Goal: Check status: Check status

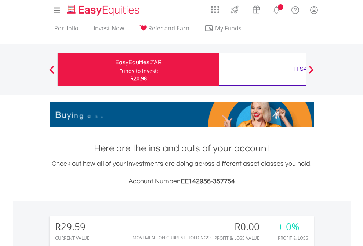
scroll to position [70, 115]
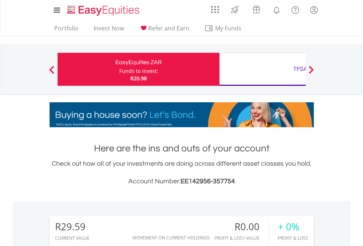
click at [119, 69] on div "Funds to invest:" at bounding box center [138, 70] width 39 height 7
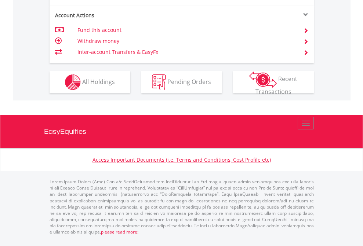
scroll to position [703, 0]
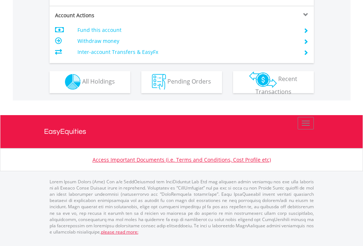
scroll to position [686, 0]
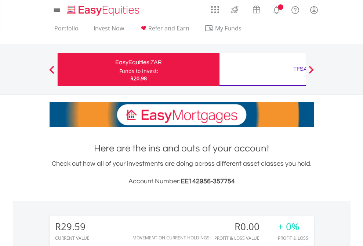
scroll to position [70, 115]
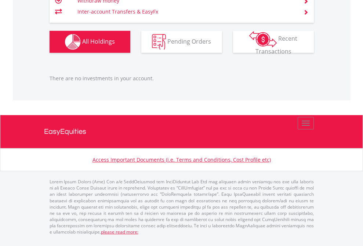
scroll to position [743, 0]
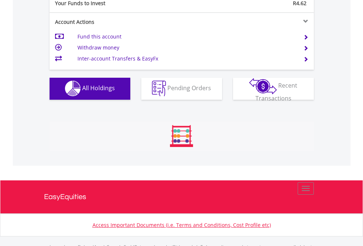
scroll to position [726, 0]
